Goal: Information Seeking & Learning: Learn about a topic

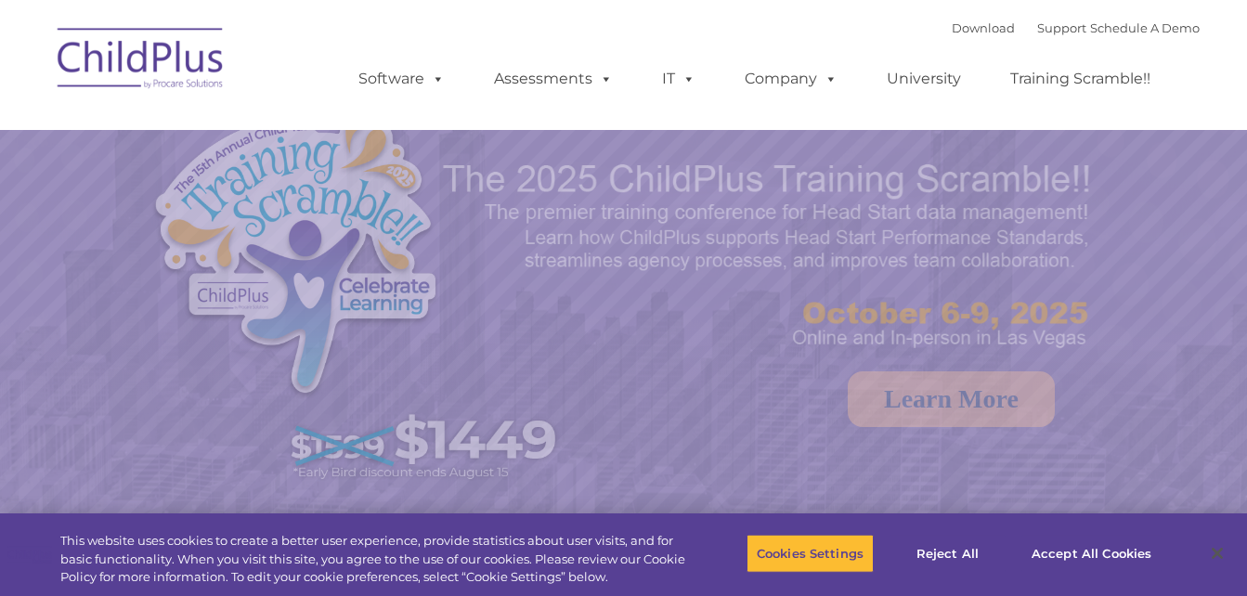
select select "MEDIUM"
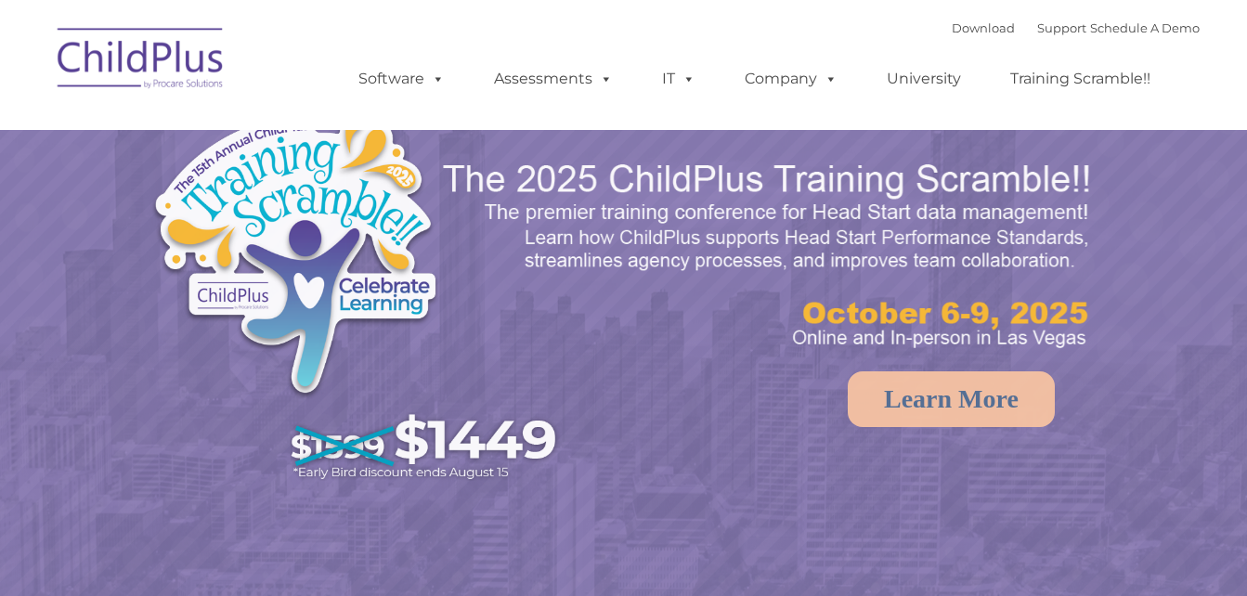
select select "MEDIUM"
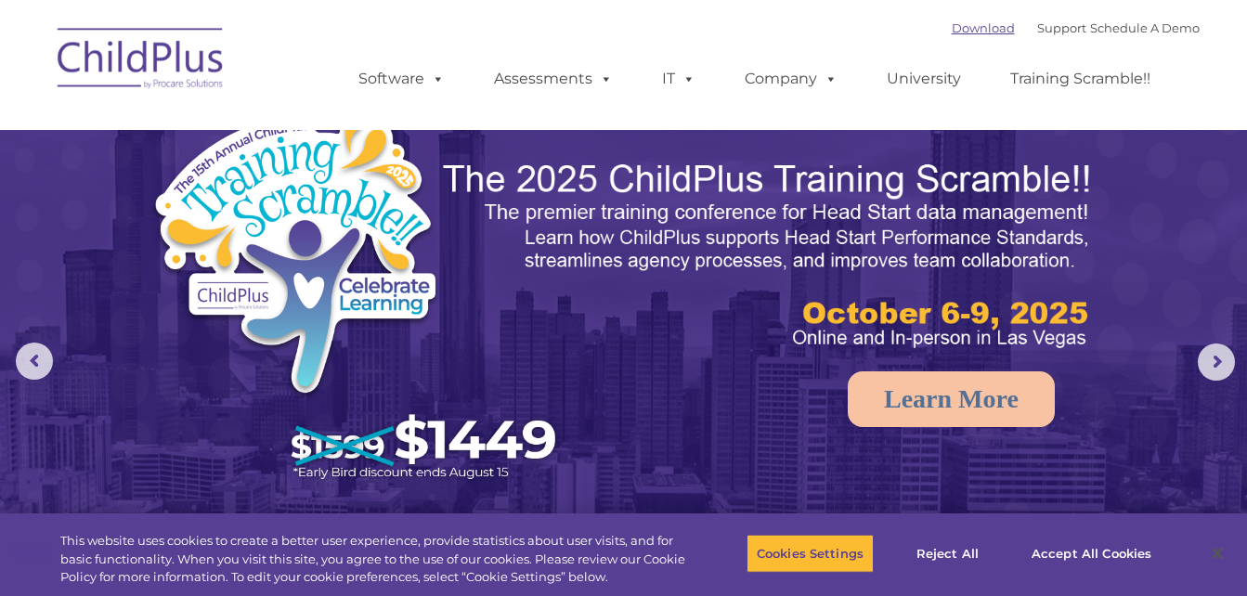
click at [961, 33] on link "Download" at bounding box center [982, 27] width 63 height 15
click at [422, 82] on link "Software" at bounding box center [401, 78] width 123 height 37
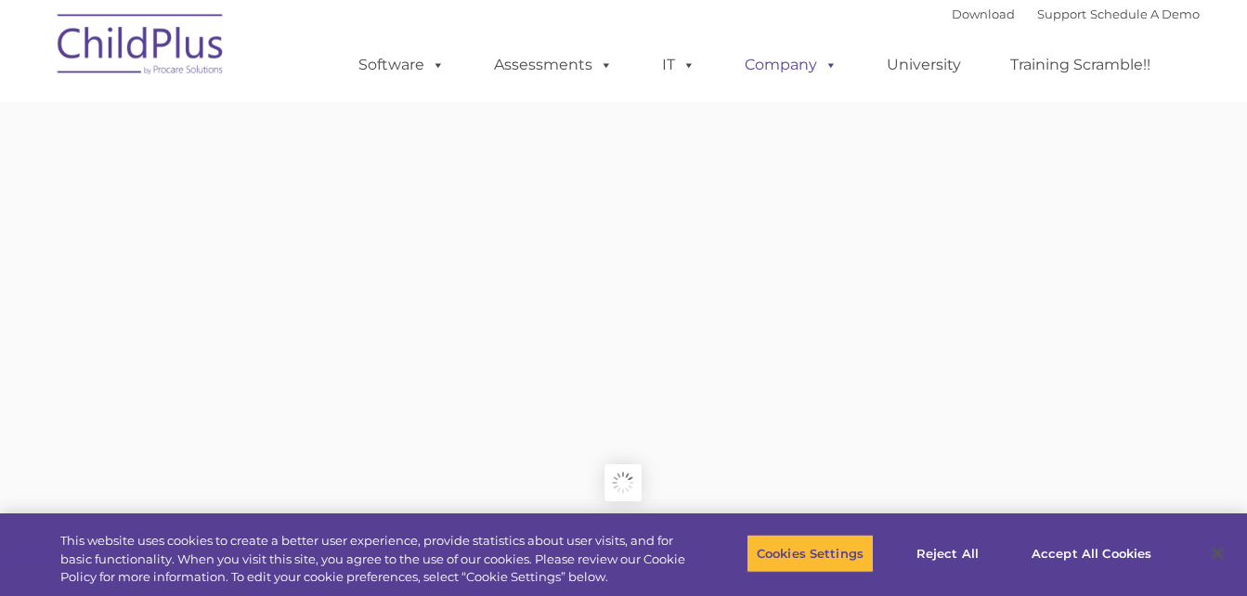
type input ""
